Goal: Transaction & Acquisition: Purchase product/service

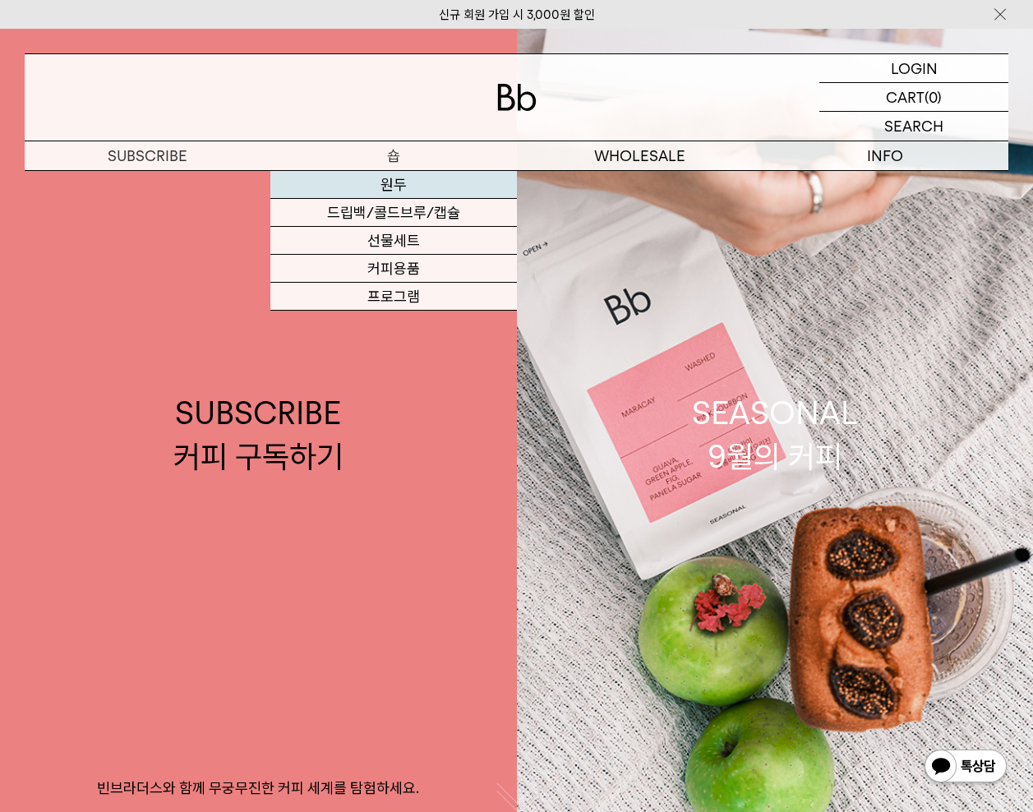
click at [398, 185] on link "원두" at bounding box center [393, 185] width 246 height 28
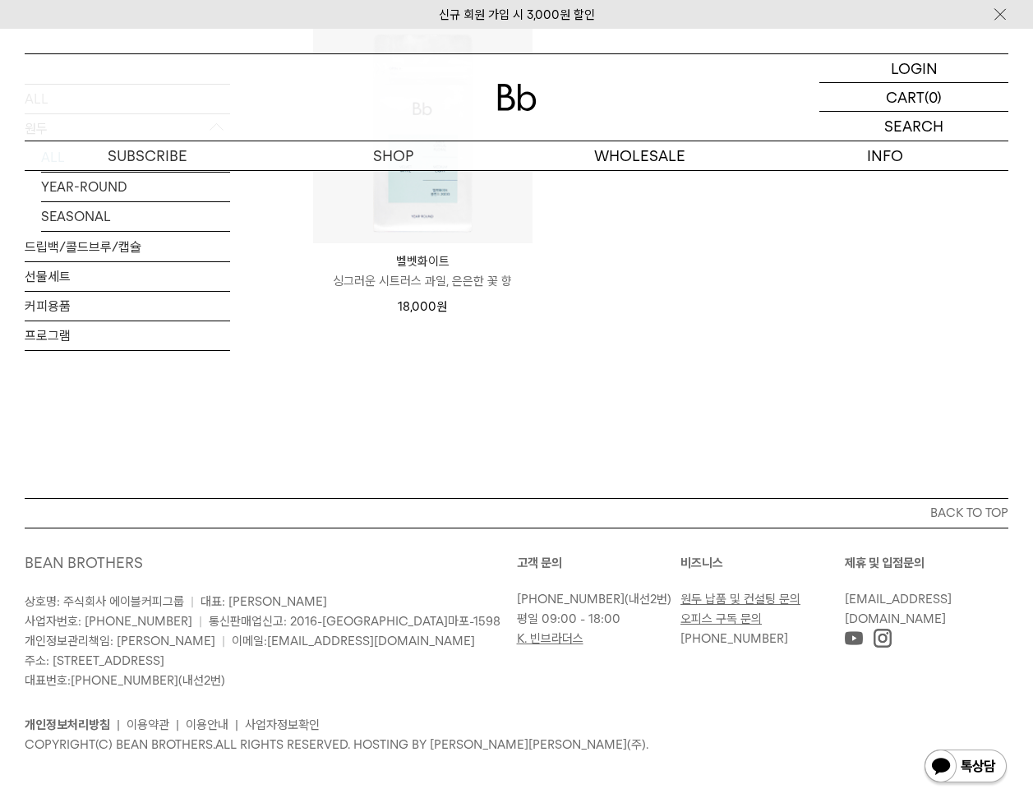
scroll to position [1114, 0]
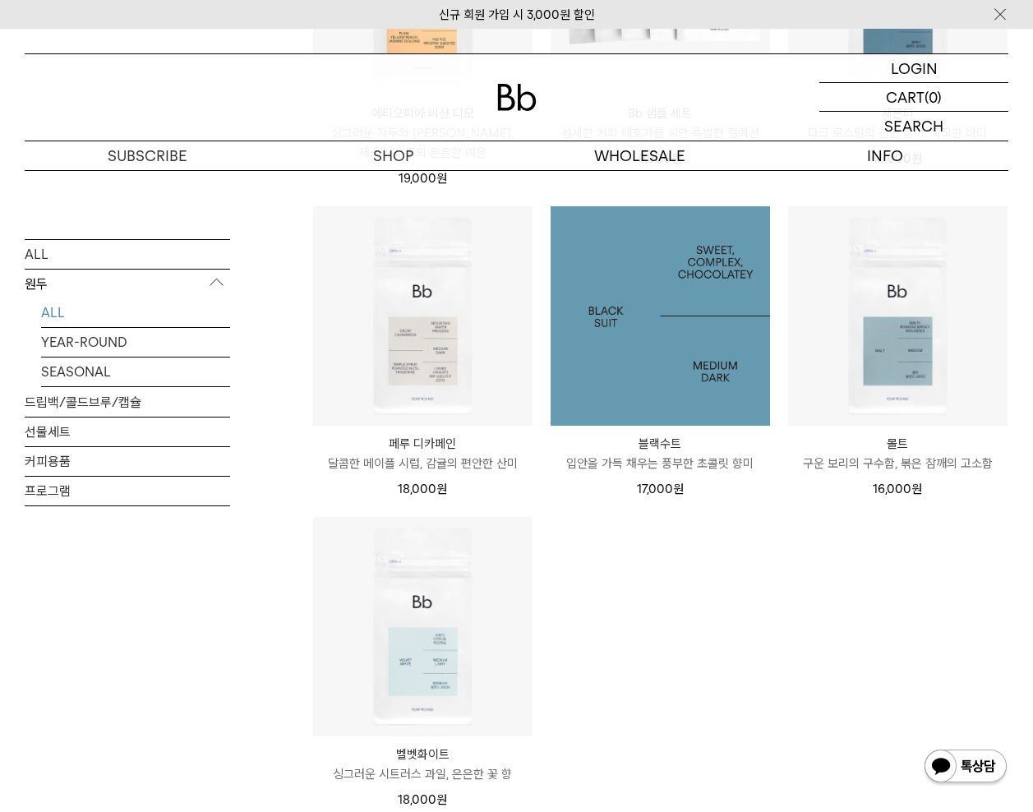
click at [662, 317] on img at bounding box center [661, 316] width 220 height 220
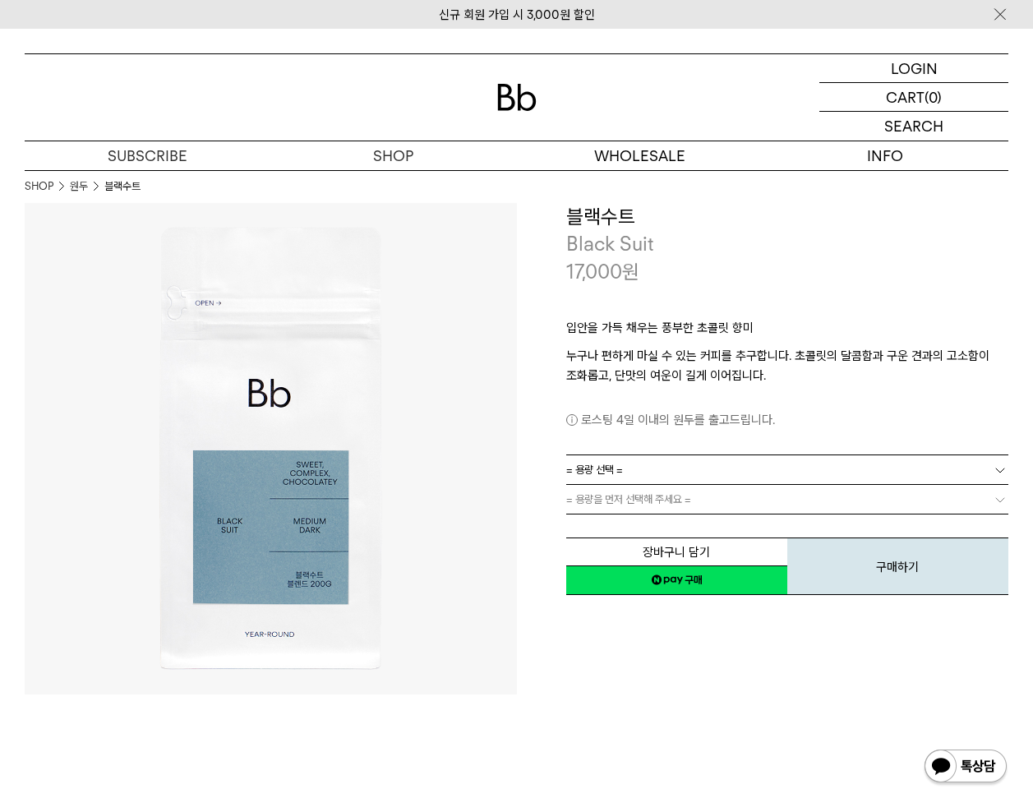
click at [634, 466] on link "= 용량 선택 =" at bounding box center [787, 469] width 443 height 29
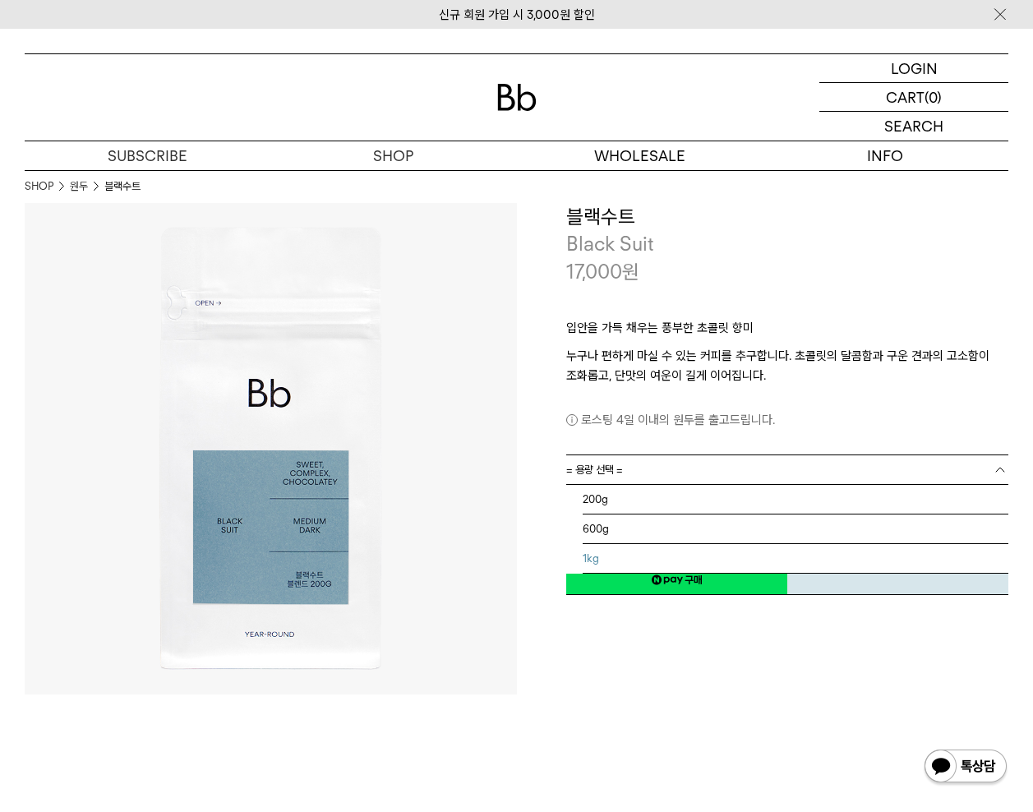
click at [598, 557] on li "1kg" at bounding box center [796, 559] width 427 height 30
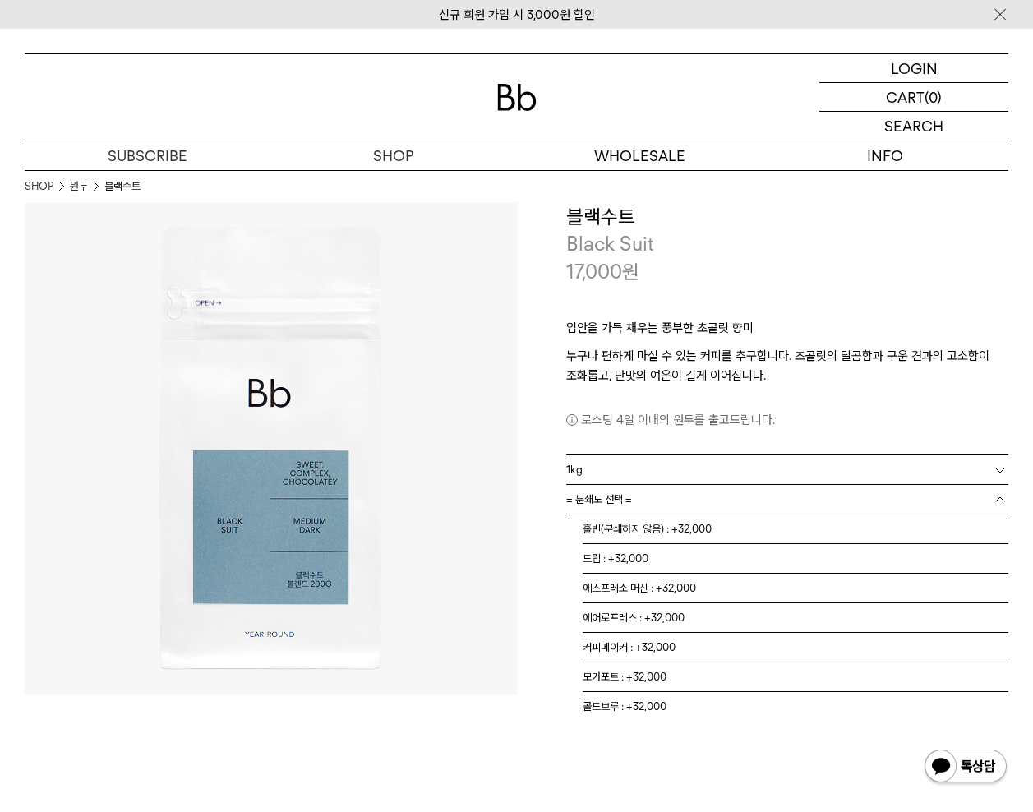
click at [645, 492] on link "= 분쇄도 선택 =" at bounding box center [787, 499] width 443 height 29
click at [635, 528] on li "홀빈(분쇄하지 않음) : +32,000" at bounding box center [796, 530] width 427 height 30
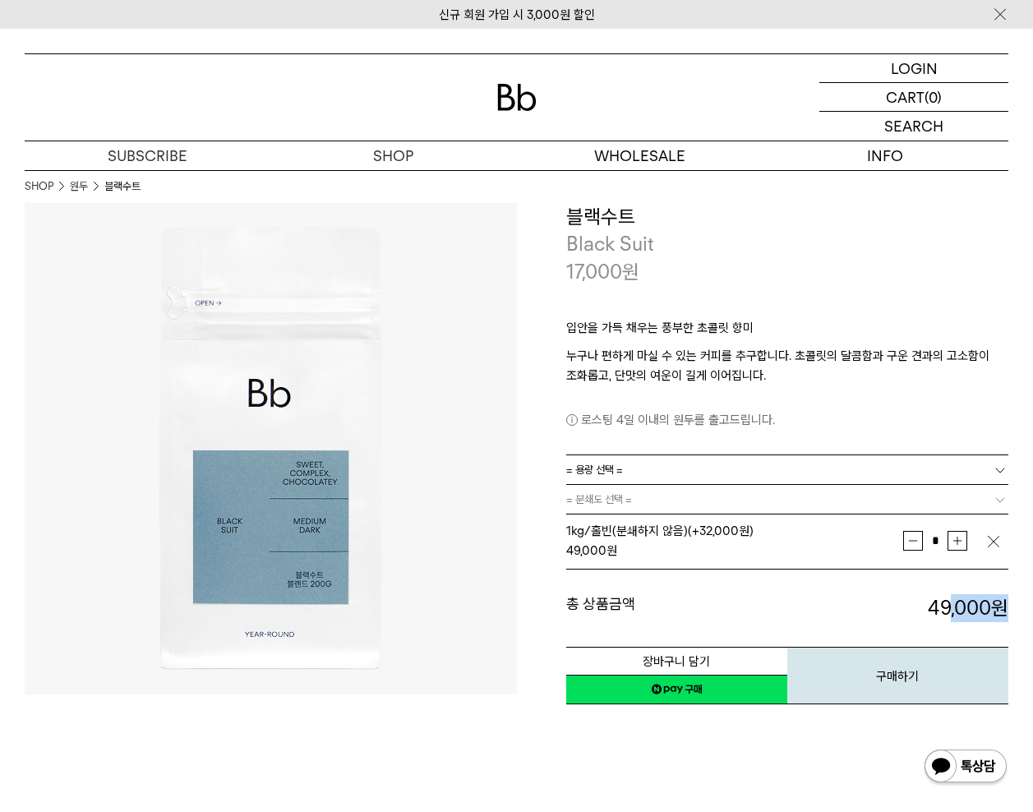
drag, startPoint x: 921, startPoint y: 608, endPoint x: 1010, endPoint y: 605, distance: 88.9
drag, startPoint x: 1010, startPoint y: 605, endPoint x: 888, endPoint y: 605, distance: 121.7
click at [888, 605] on dd "49,000 원" at bounding box center [898, 608] width 221 height 28
drag, startPoint x: 576, startPoint y: 215, endPoint x: 631, endPoint y: 215, distance: 54.3
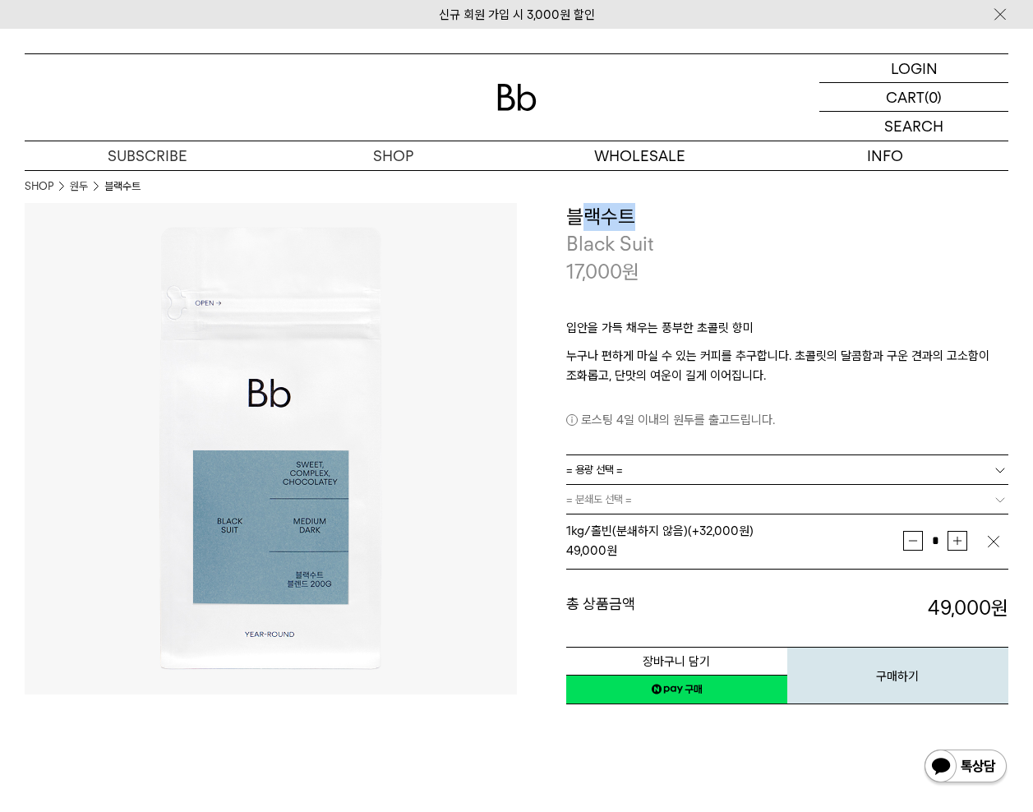
click at [631, 215] on h3 "블랙수트" at bounding box center [787, 217] width 443 height 28
drag, startPoint x: 631, startPoint y: 215, endPoint x: 571, endPoint y: 220, distance: 60.2
click at [571, 220] on h3 "블랙수트" at bounding box center [787, 217] width 443 height 28
drag, startPoint x: 598, startPoint y: 240, endPoint x: 652, endPoint y: 274, distance: 63.9
click at [652, 274] on div "**********" at bounding box center [787, 244] width 443 height 83
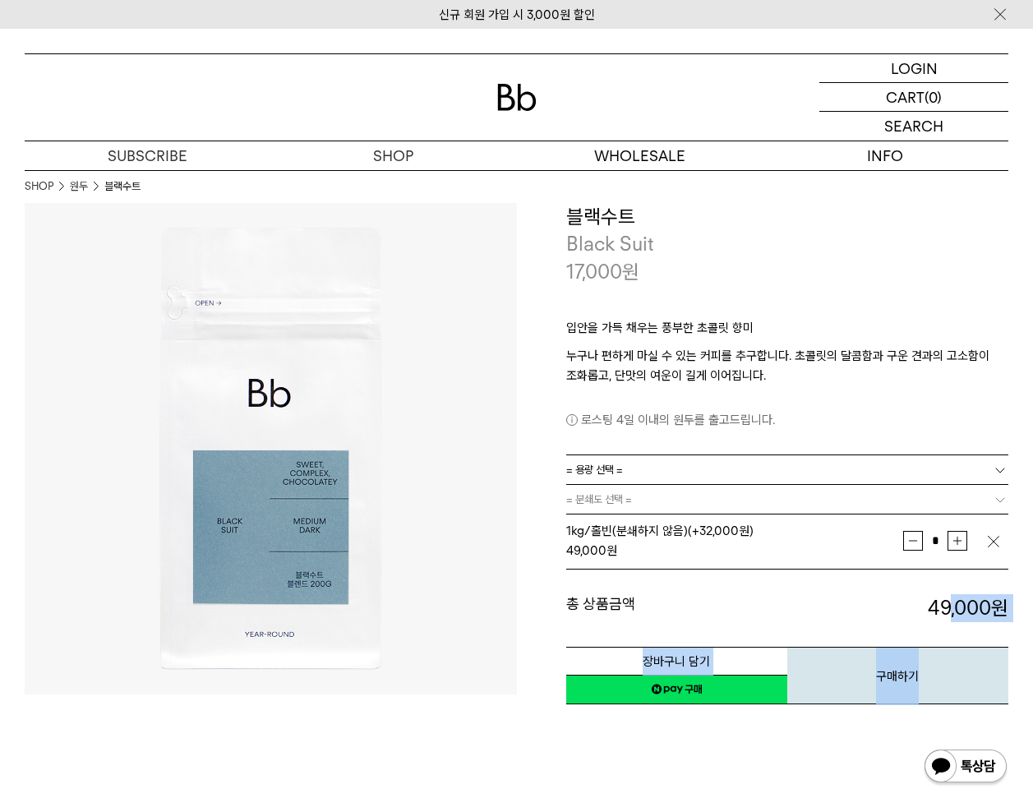
drag, startPoint x: 930, startPoint y: 603, endPoint x: 993, endPoint y: 622, distance: 66.1
click at [993, 622] on div "**********" at bounding box center [787, 581] width 443 height 252
drag, startPoint x: 993, startPoint y: 622, endPoint x: 908, endPoint y: 600, distance: 87.5
click at [908, 600] on dd "49,000 원" at bounding box center [898, 608] width 221 height 28
